Goal: Navigation & Orientation: Find specific page/section

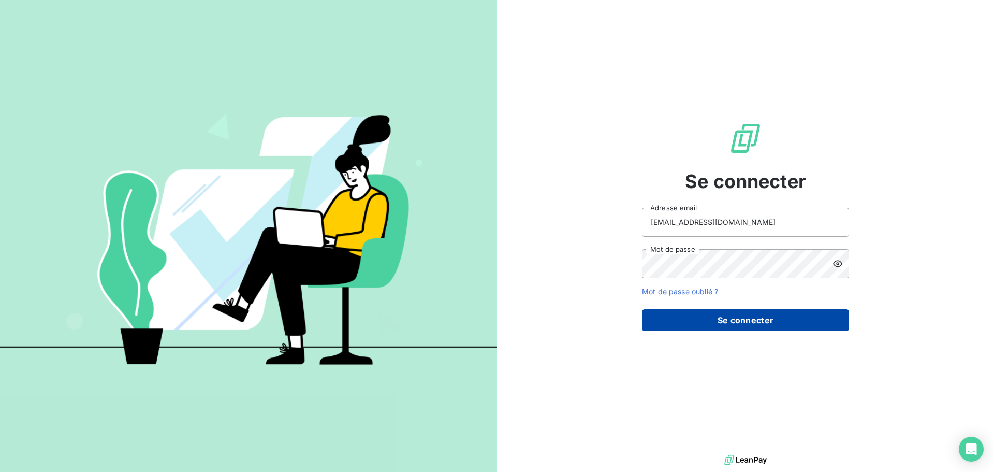
click at [714, 321] on button "Se connecter" at bounding box center [745, 320] width 207 height 22
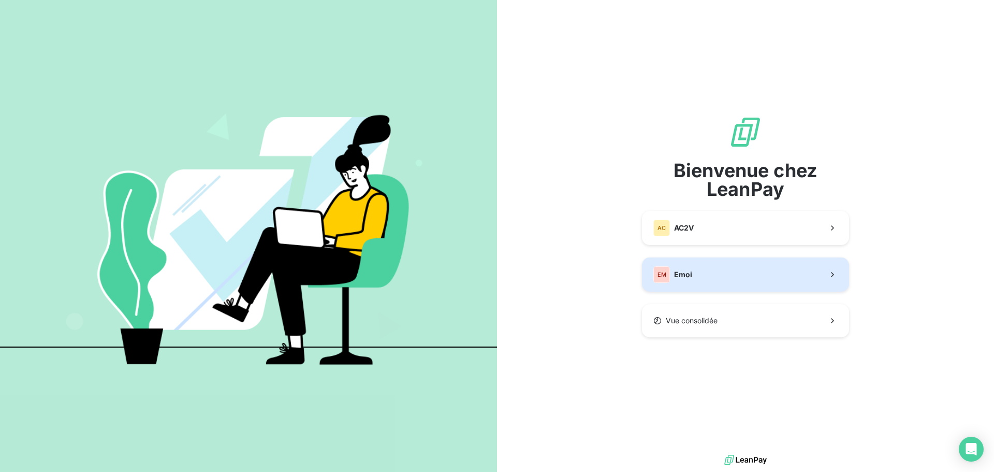
click at [692, 275] on button "EM Emoi" at bounding box center [745, 274] width 207 height 34
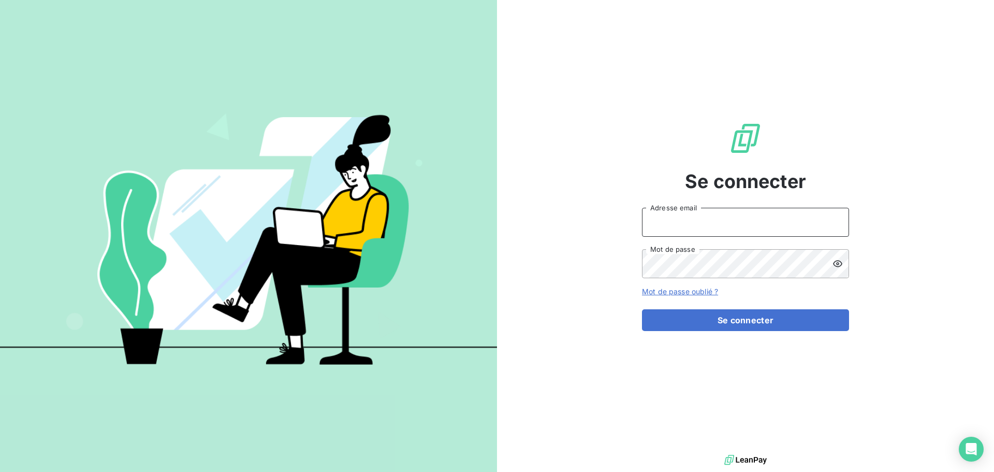
type input "[EMAIL_ADDRESS][DOMAIN_NAME]"
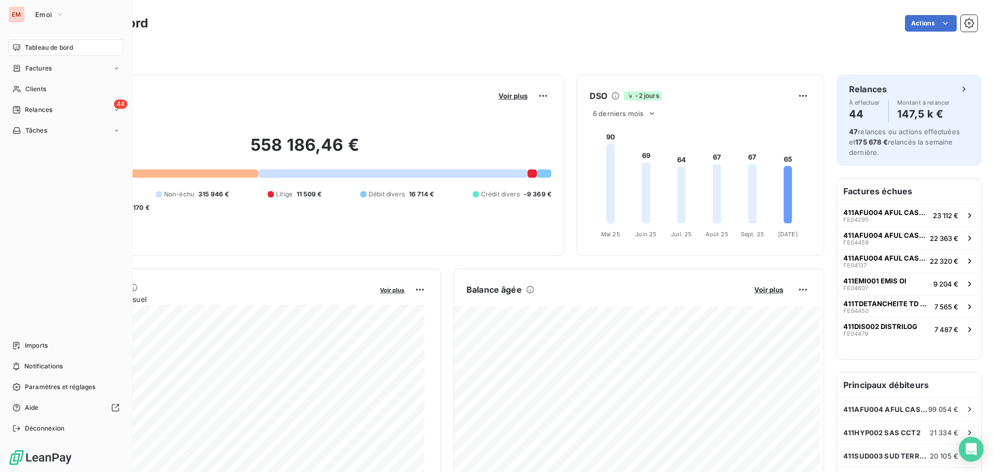
click at [21, 51] on div "Tableau de bord" at bounding box center [65, 47] width 115 height 17
click at [24, 343] on div "Imports" at bounding box center [65, 345] width 115 height 17
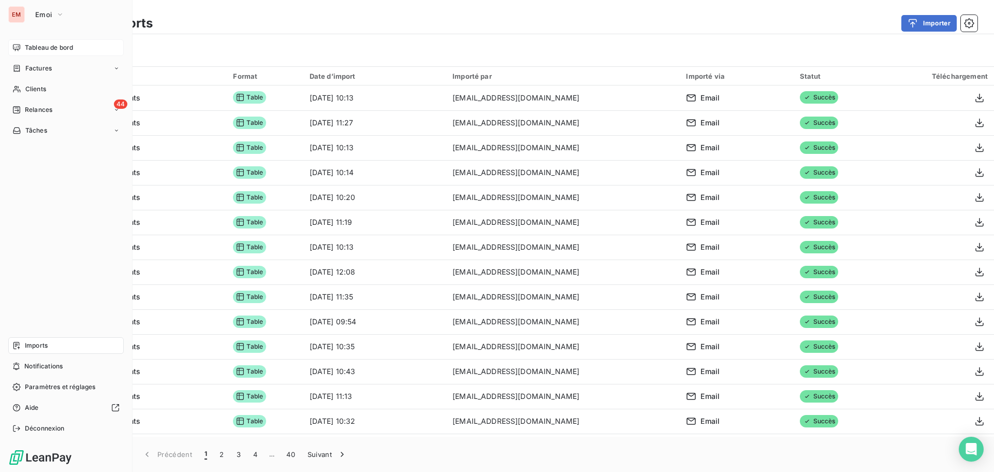
click at [21, 45] on div "Tableau de bord" at bounding box center [65, 47] width 115 height 17
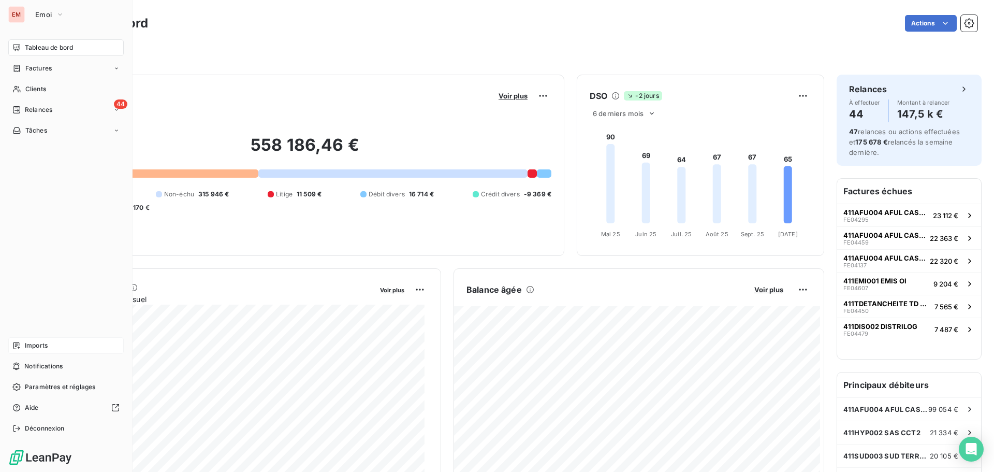
click at [17, 347] on icon at bounding box center [16, 345] width 8 height 8
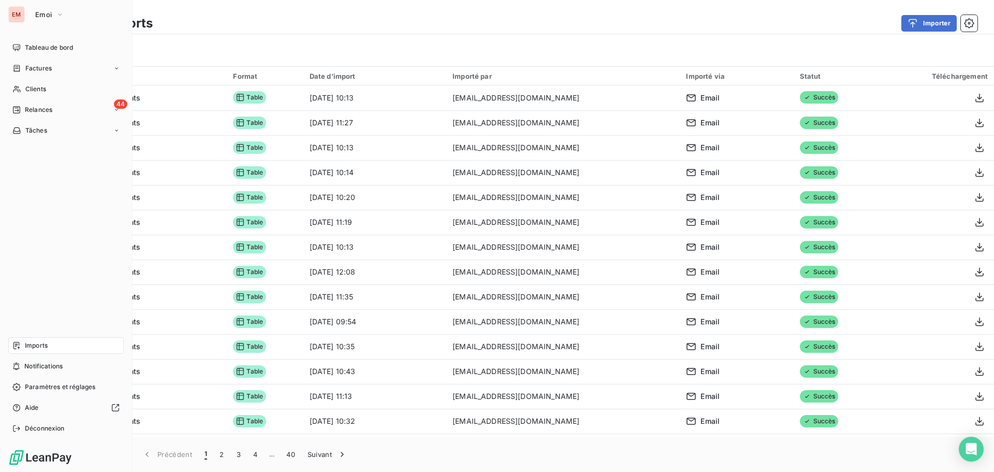
click at [25, 46] on span "Tableau de bord" at bounding box center [49, 47] width 48 height 9
